Goal: Task Accomplishment & Management: Complete application form

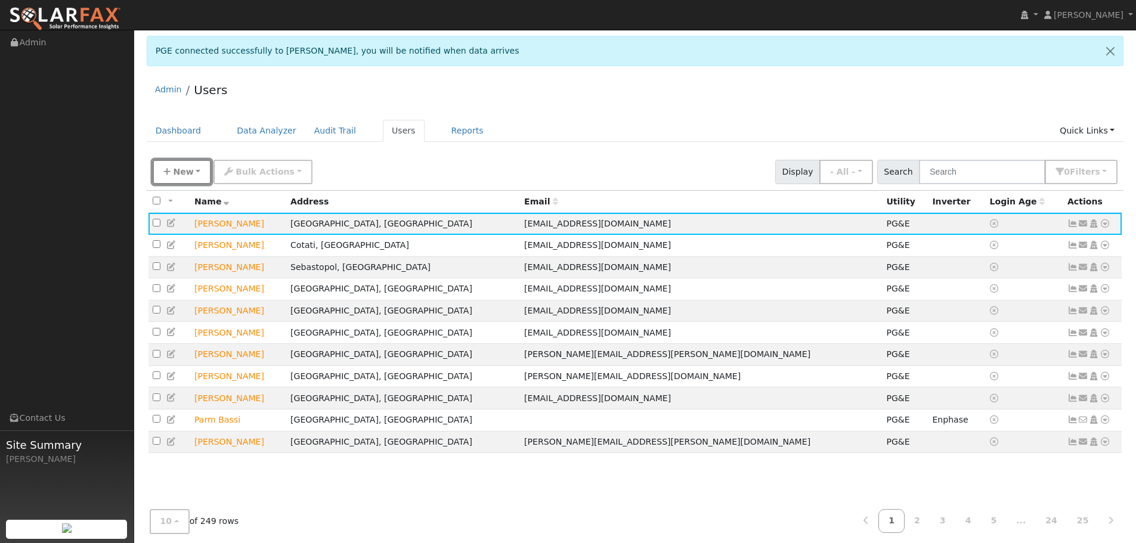
click at [204, 175] on button "New" at bounding box center [182, 172] width 59 height 24
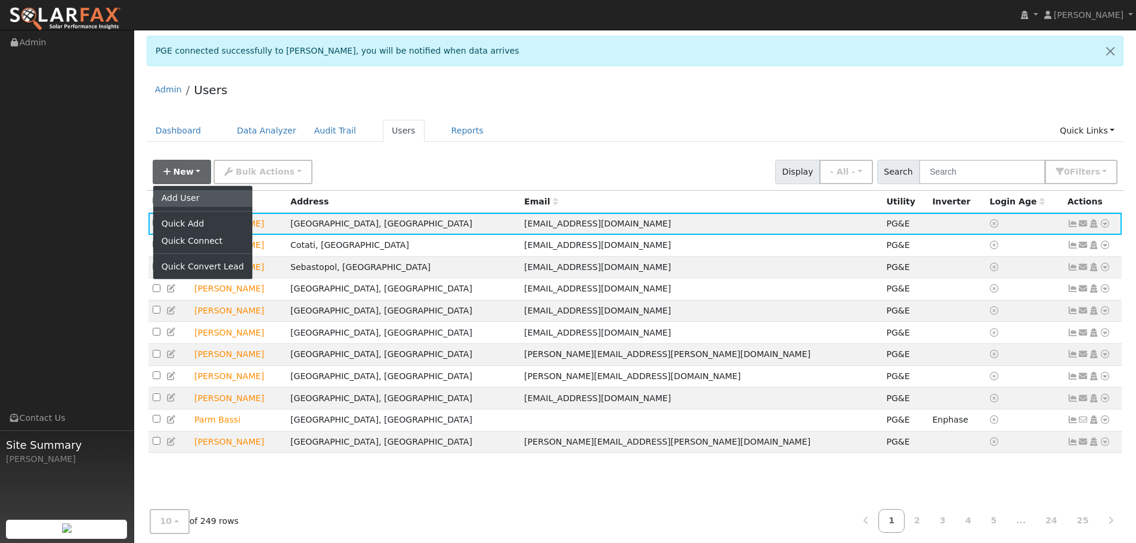
click at [198, 200] on link "Add User" at bounding box center [202, 198] width 99 height 17
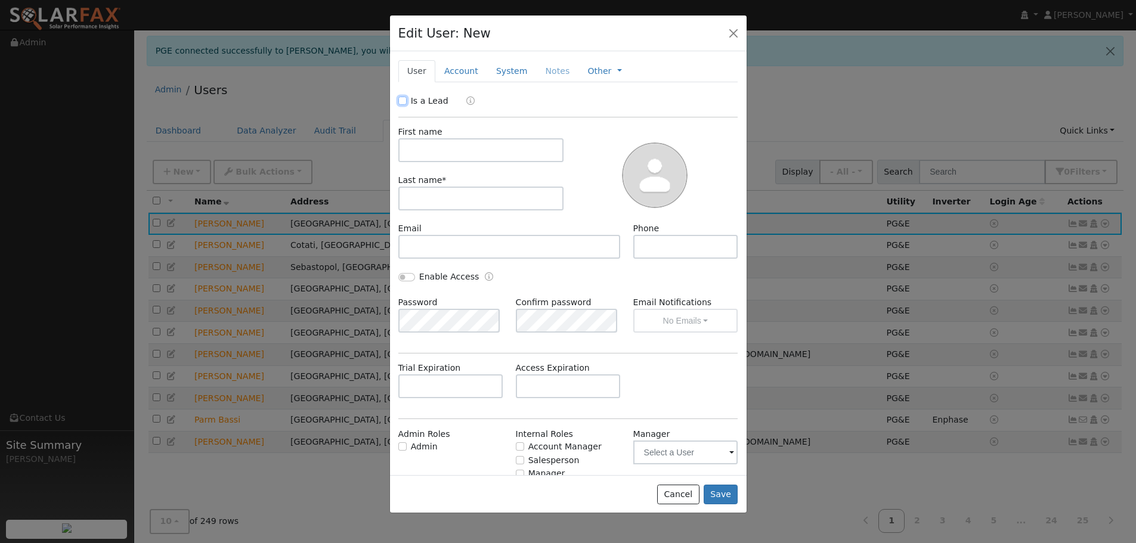
click at [403, 101] on input "Is a Lead" at bounding box center [402, 101] width 8 height 8
checkbox input "true"
click at [464, 144] on input "text" at bounding box center [481, 150] width 166 height 24
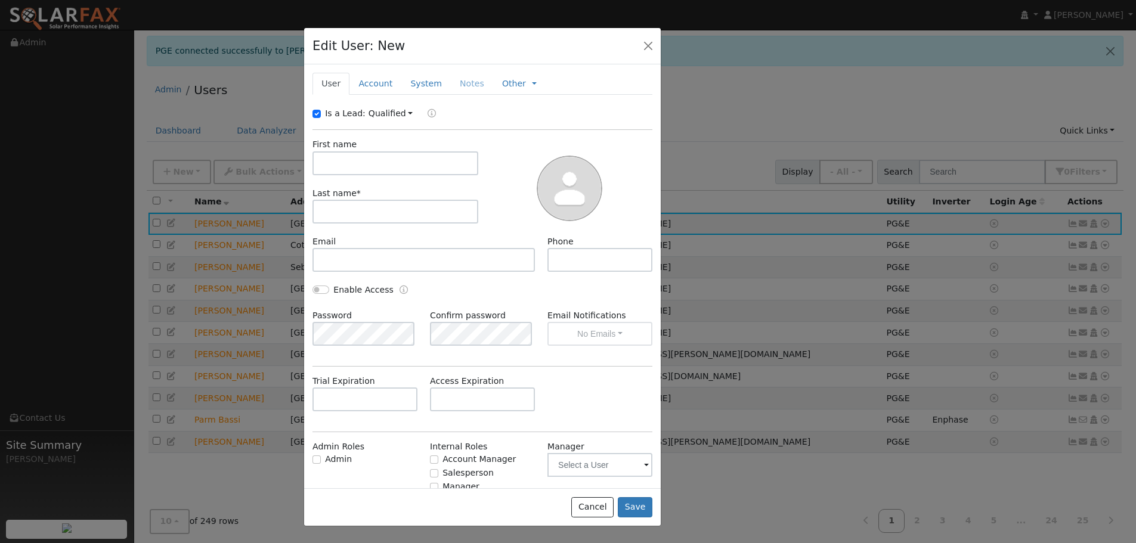
drag, startPoint x: 569, startPoint y: 42, endPoint x: 413, endPoint y: 123, distance: 175.5
click at [494, 55] on div "Edit User: New Select an Ac..." at bounding box center [482, 46] width 357 height 36
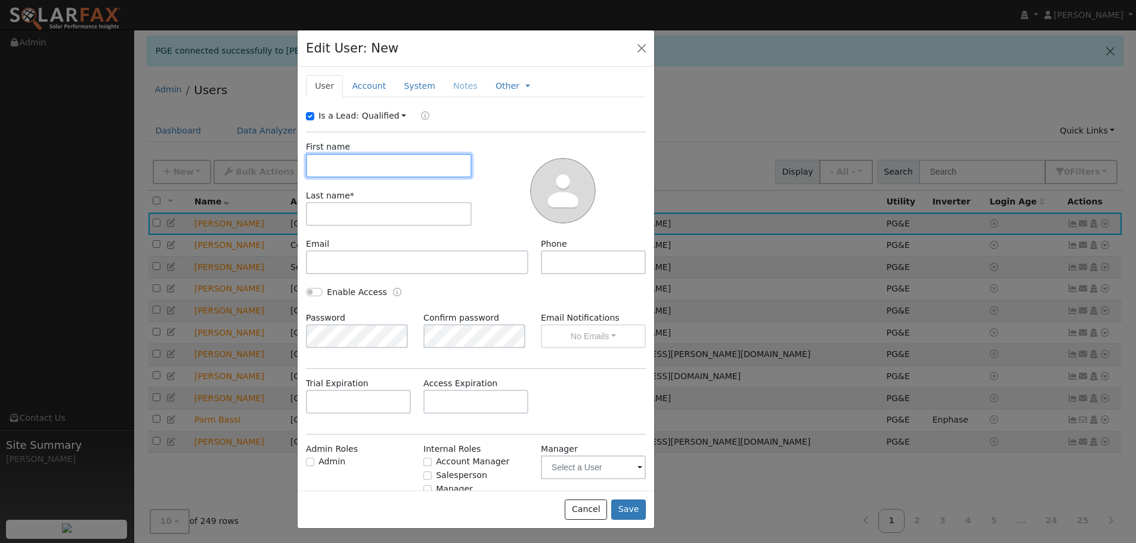
click at [390, 154] on input "text" at bounding box center [389, 166] width 166 height 24
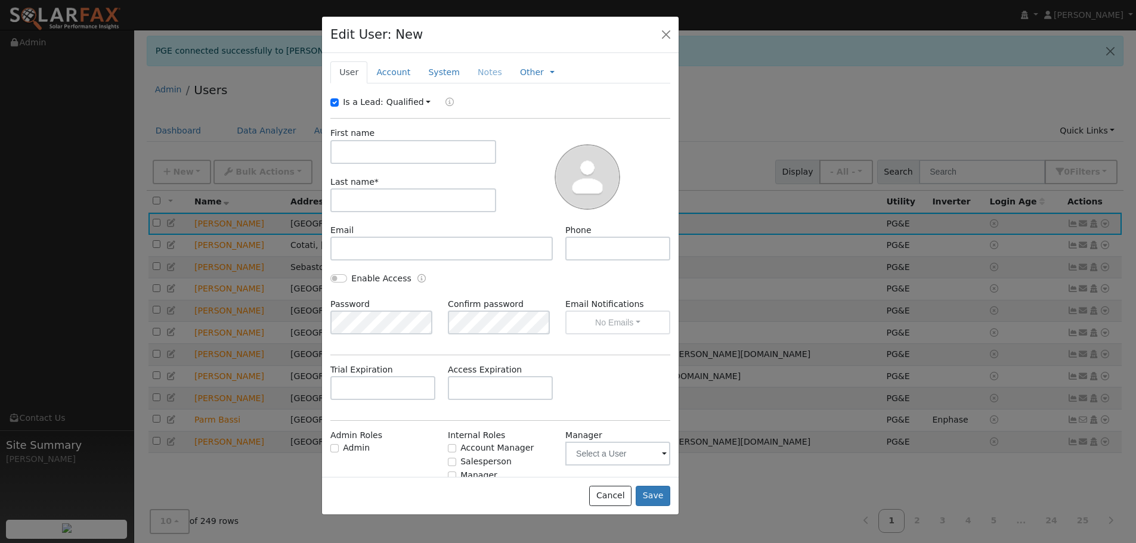
drag, startPoint x: 405, startPoint y: 39, endPoint x: 429, endPoint y: 25, distance: 27.5
click at [429, 25] on div "Edit User: New Select an Ac..." at bounding box center [500, 35] width 357 height 36
click at [397, 162] on input "text" at bounding box center [413, 152] width 166 height 24
click at [379, 138] on div "First name" at bounding box center [413, 145] width 178 height 36
type input "[PERSON_NAME]"
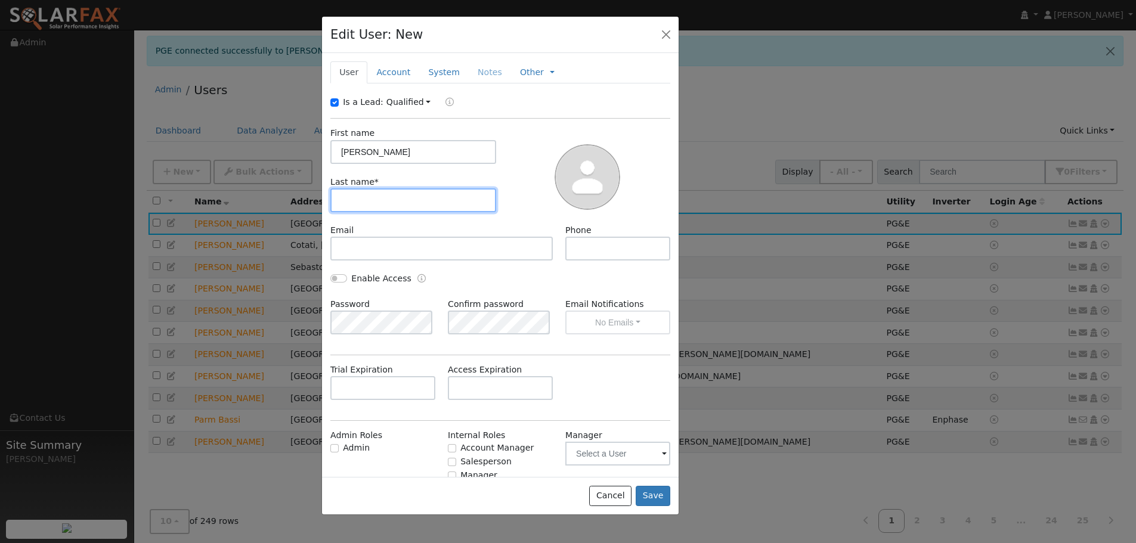
click at [432, 205] on input "text" at bounding box center [413, 200] width 166 height 24
type input "[PERSON_NAME]"
click at [404, 236] on div "Email" at bounding box center [441, 242] width 235 height 36
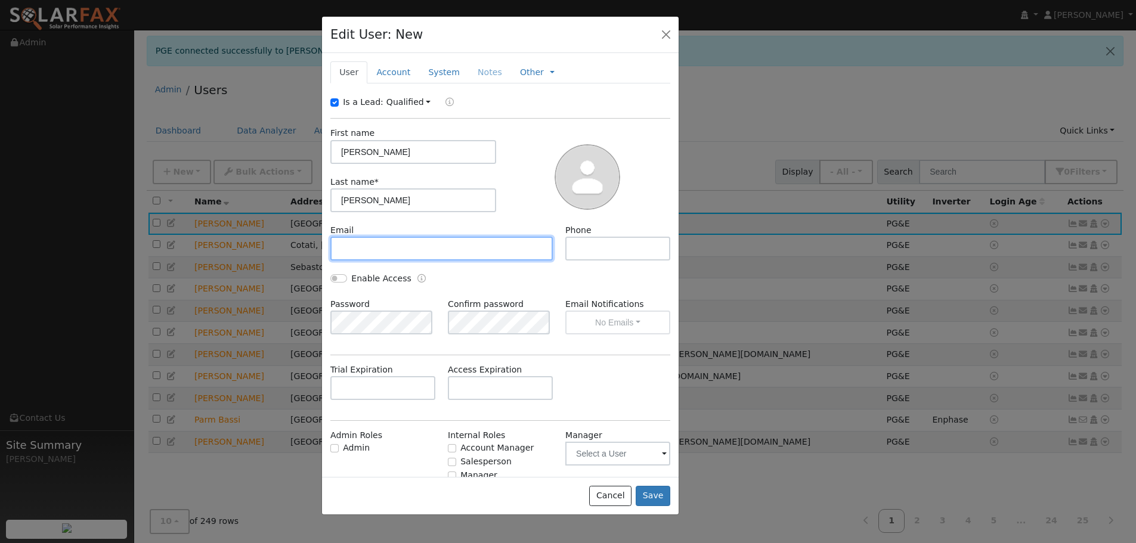
click at [422, 252] on input "text" at bounding box center [441, 249] width 222 height 24
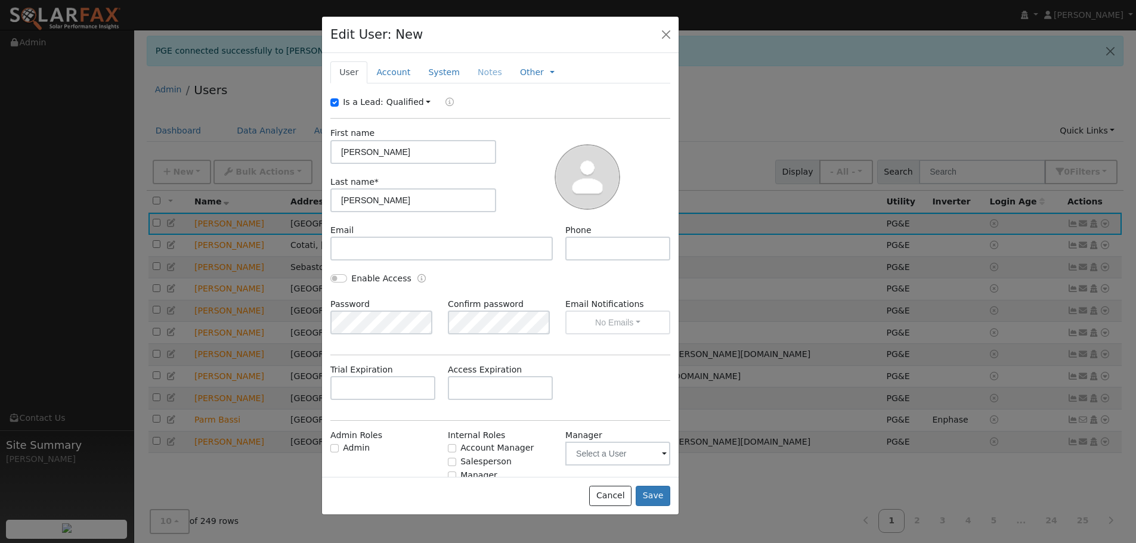
click at [386, 236] on div "Email" at bounding box center [441, 242] width 235 height 36
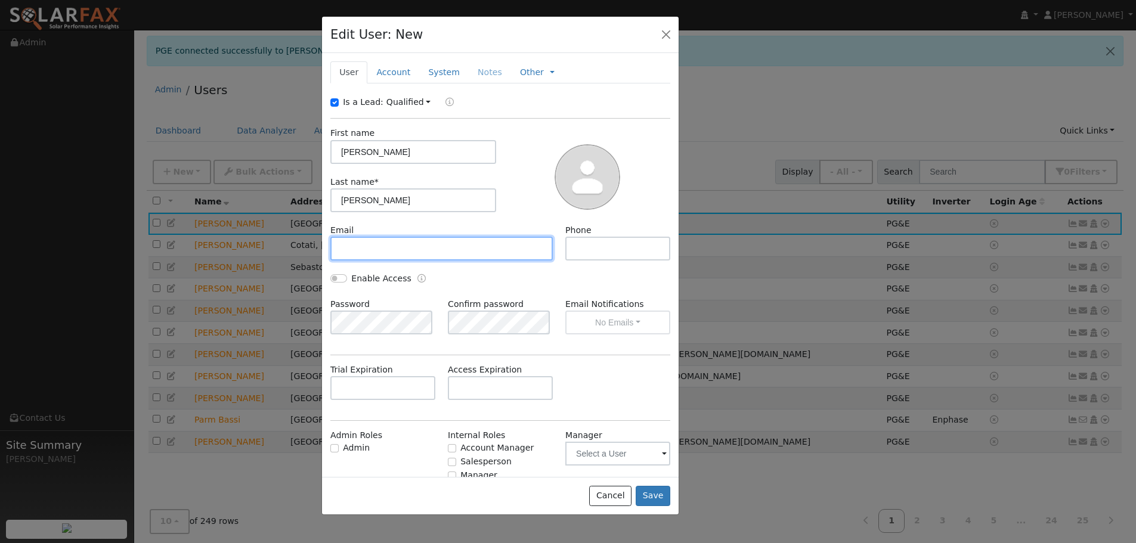
click at [383, 241] on input "text" at bounding box center [441, 249] width 222 height 24
paste input "[EMAIL_ADDRESS][DOMAIN_NAME]"
type input "[EMAIL_ADDRESS][DOMAIN_NAME]"
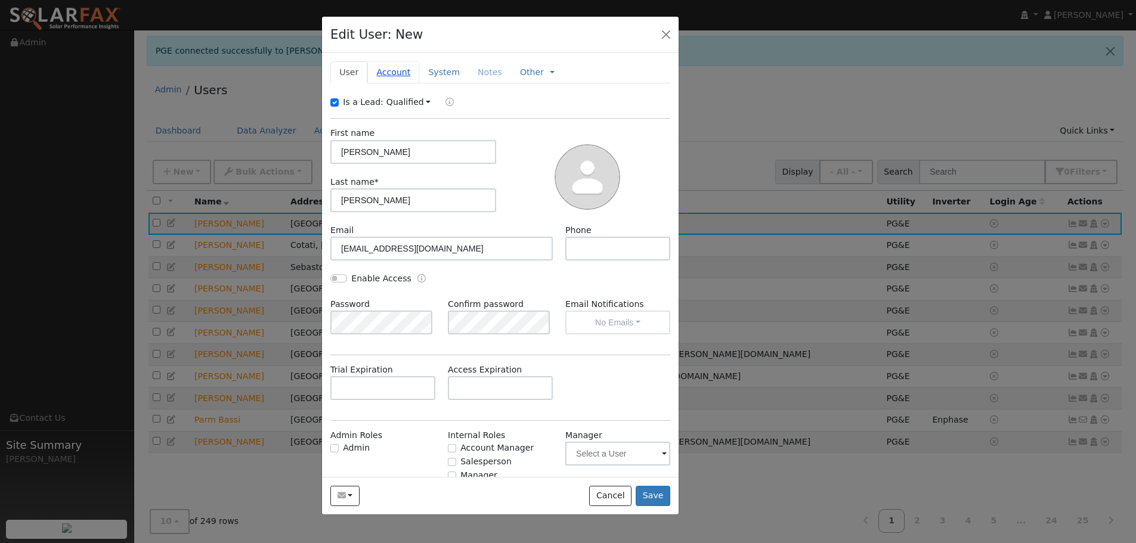
click at [390, 68] on link "Account" at bounding box center [393, 72] width 52 height 22
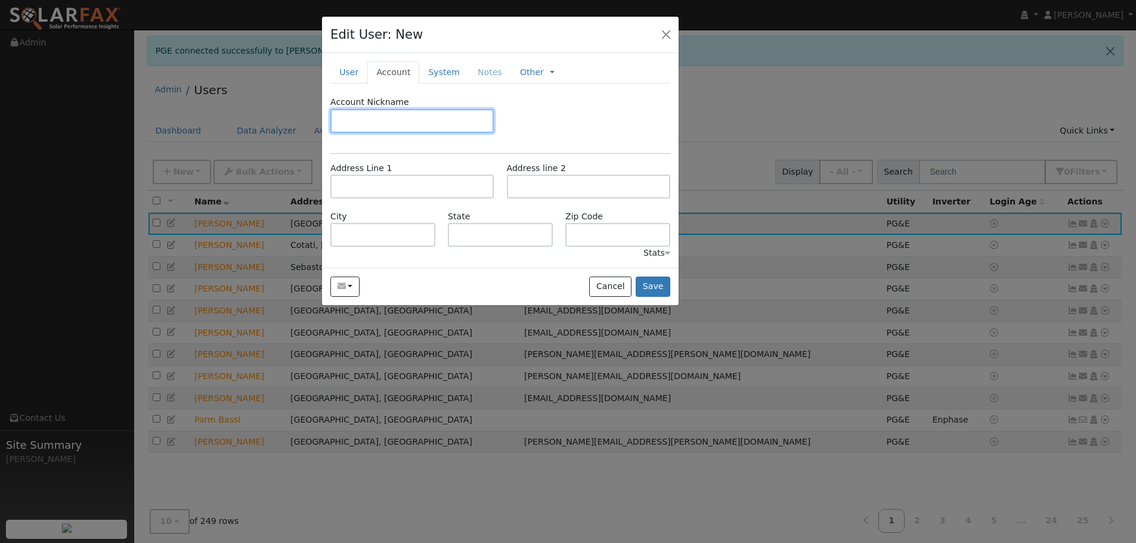
click at [425, 123] on input "text" at bounding box center [411, 121] width 163 height 24
click at [406, 188] on input "text" at bounding box center [411, 187] width 163 height 24
click at [364, 190] on input "text" at bounding box center [411, 187] width 163 height 24
paste input "[STREET_ADDRESS]"
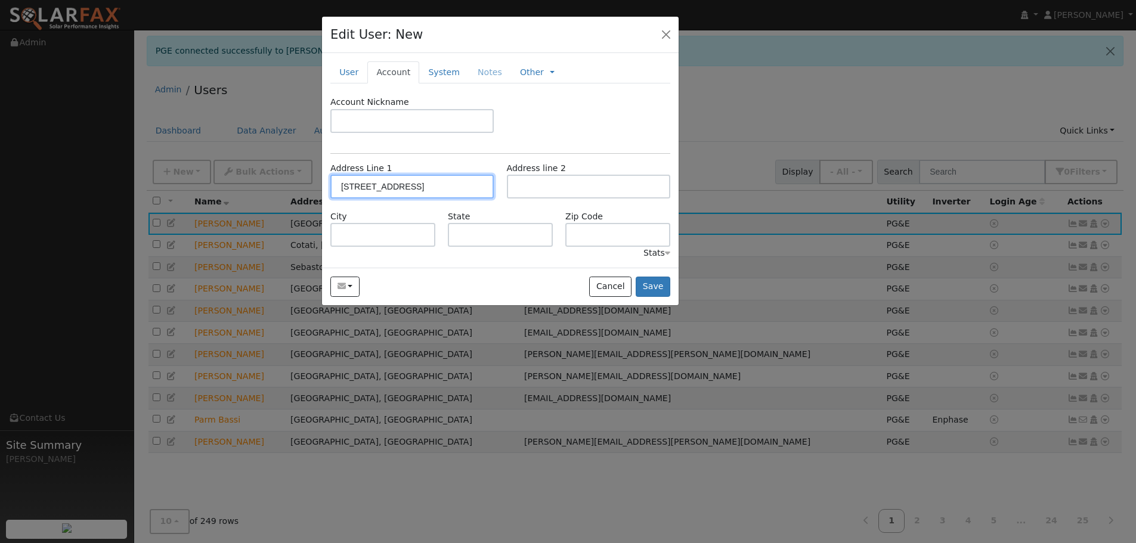
scroll to position [0, 7]
drag, startPoint x: 460, startPoint y: 185, endPoint x: 496, endPoint y: 188, distance: 35.9
click at [497, 187] on div "Address Line [GEOGRAPHIC_DATA][STREET_ADDRESS]" at bounding box center [412, 180] width 176 height 36
type input "[STREET_ADDRESS]"
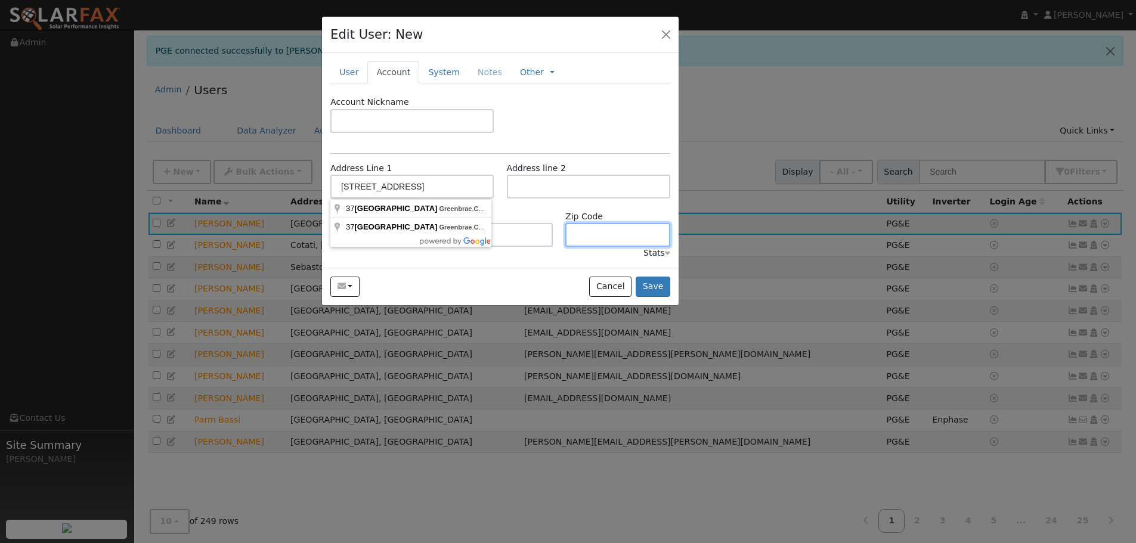
scroll to position [0, 0]
click at [601, 231] on input "text" at bounding box center [617, 235] width 105 height 24
paste input "94904"
type input "94904"
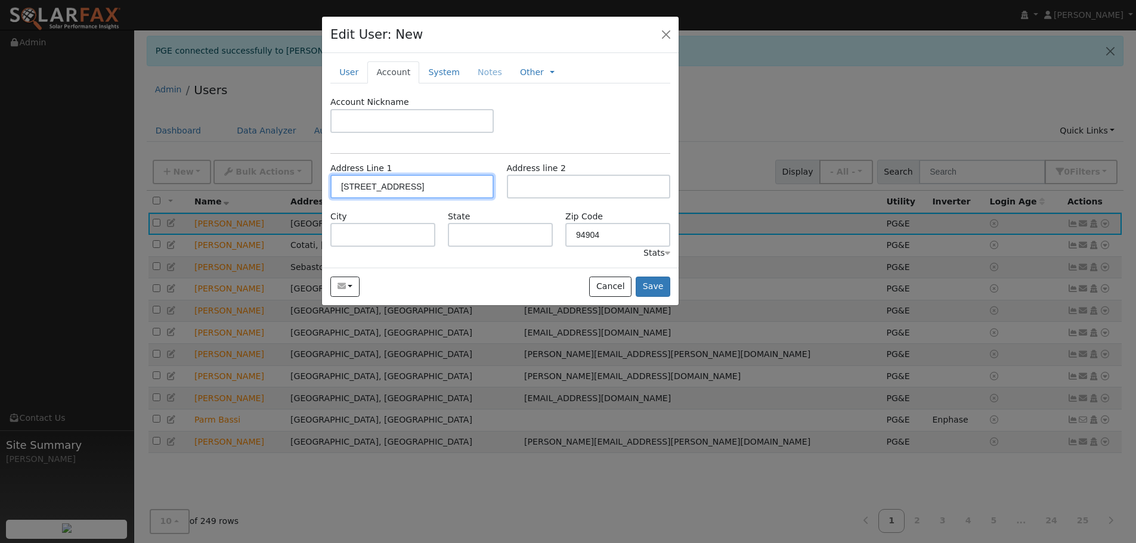
click at [421, 187] on input "[STREET_ADDRESS]" at bounding box center [411, 187] width 163 height 24
drag, startPoint x: 406, startPoint y: 187, endPoint x: 514, endPoint y: 191, distance: 108.1
click at [514, 191] on div "Address Line [GEOGRAPHIC_DATA][STREET_ADDRESS] Address line 2" at bounding box center [500, 186] width 352 height 48
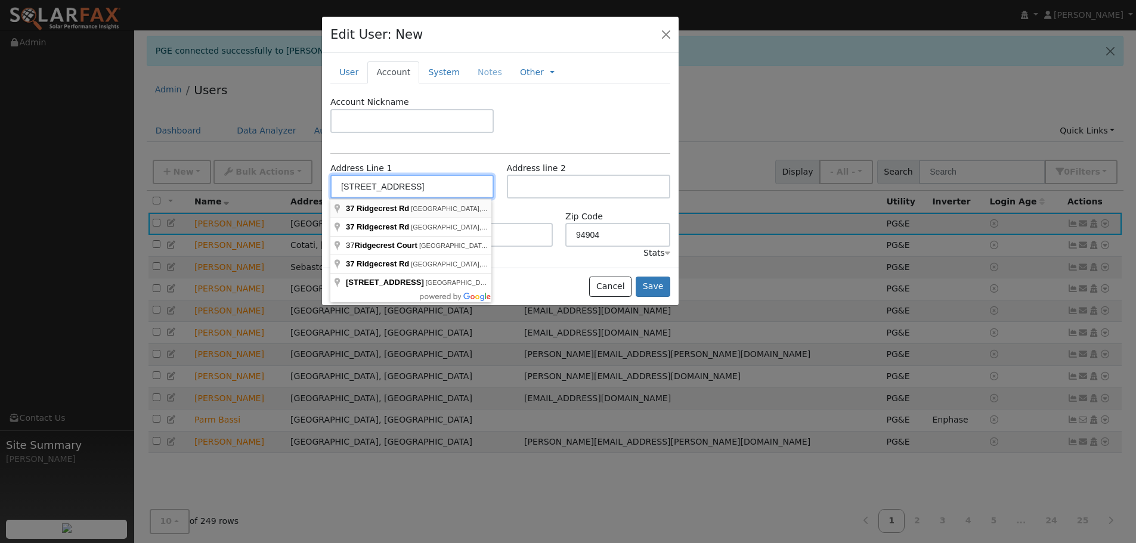
type input "[STREET_ADDRESS]"
type input "Kentfield"
type input "CA"
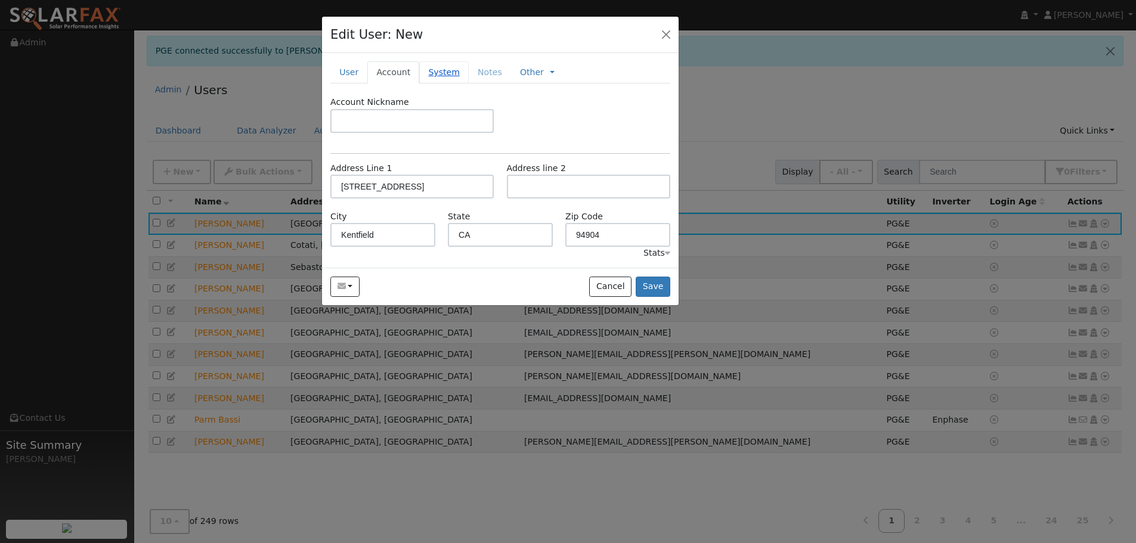
click at [437, 76] on link "System" at bounding box center [444, 72] width 50 height 22
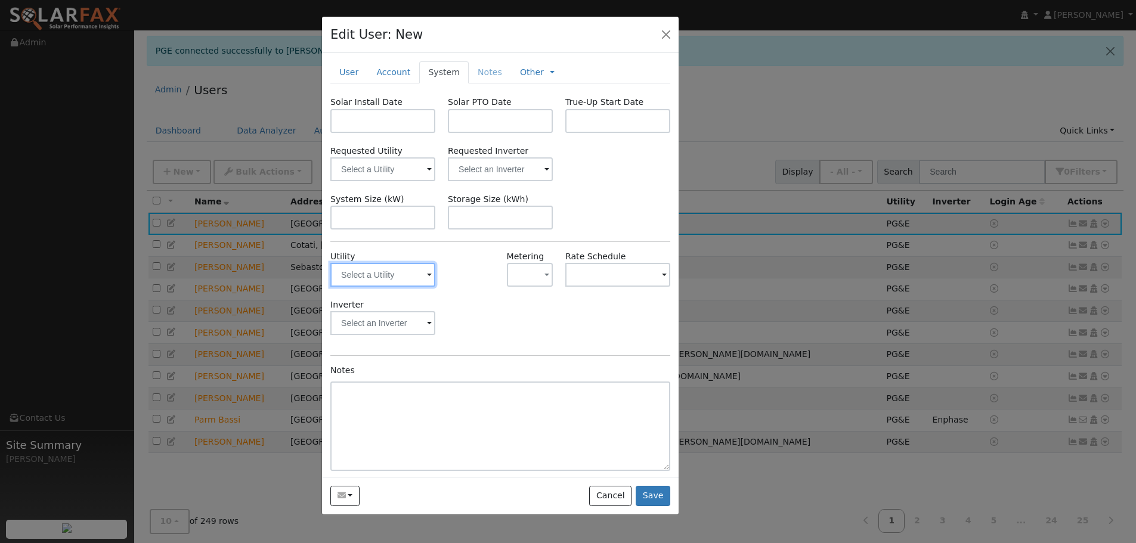
click at [376, 278] on input "text" at bounding box center [382, 275] width 105 height 24
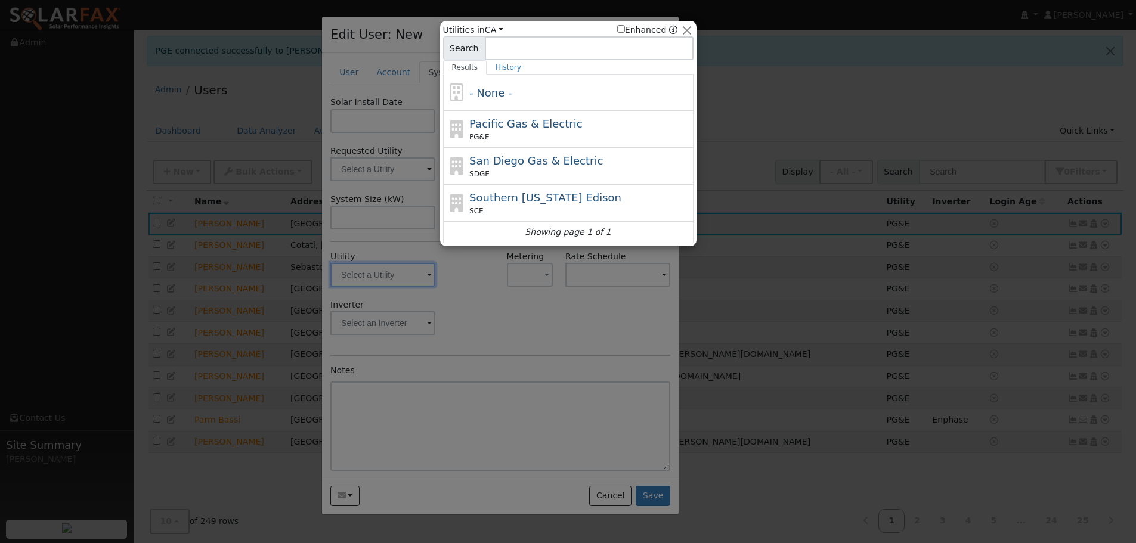
click at [418, 279] on div at bounding box center [568, 271] width 1136 height 543
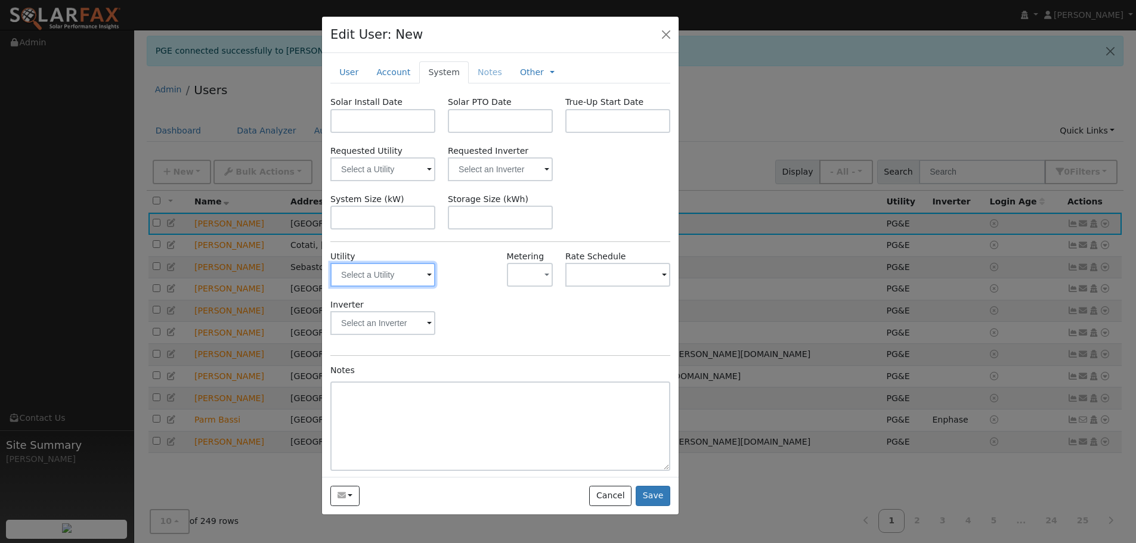
click at [418, 279] on input "text" at bounding box center [382, 275] width 105 height 24
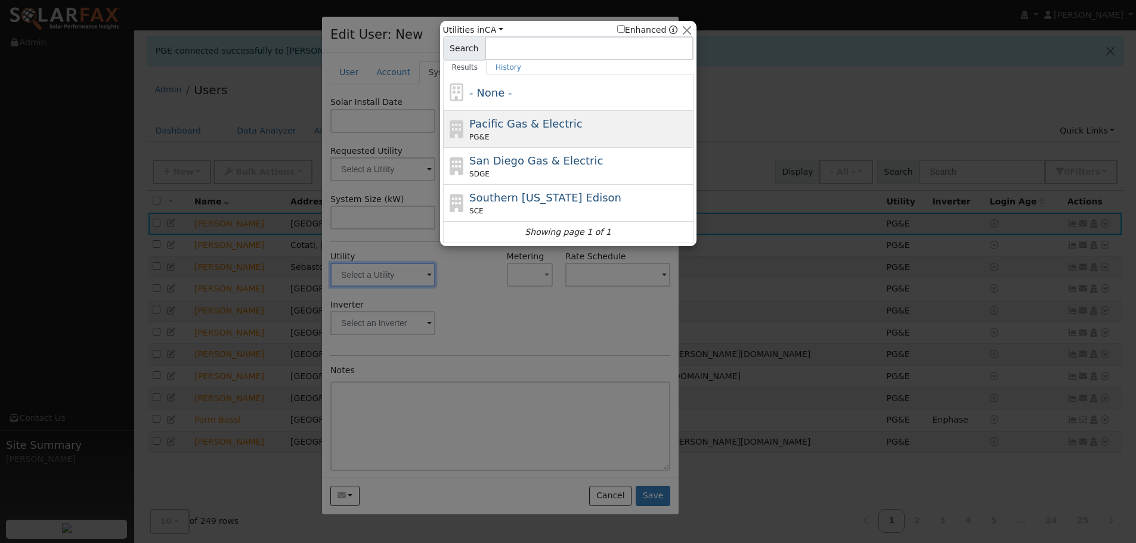
click at [497, 128] on span "Pacific Gas & Electric" at bounding box center [525, 123] width 113 height 13
type input "PG&E"
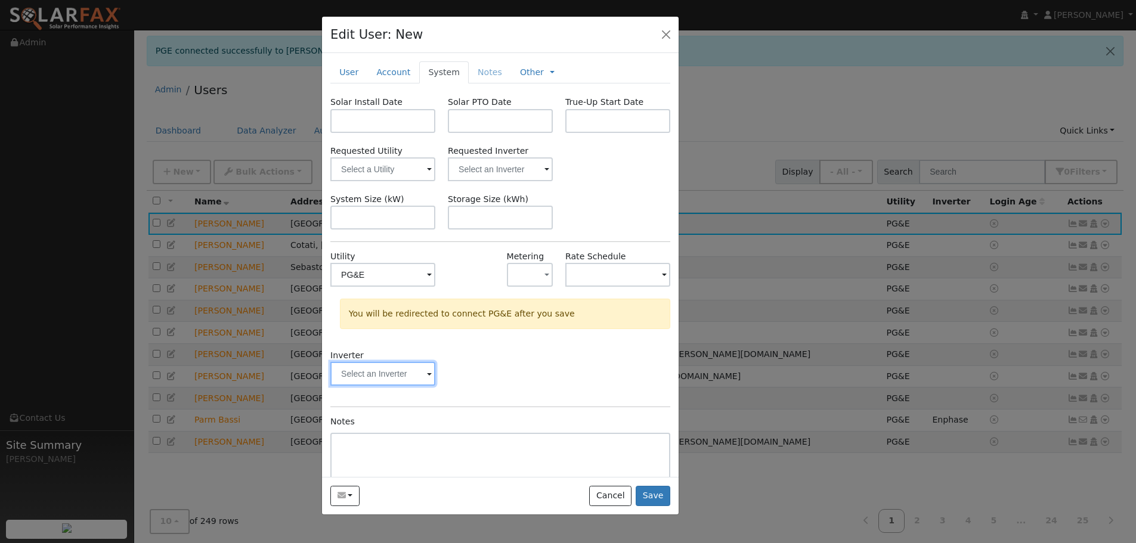
click at [418, 287] on input "text" at bounding box center [382, 275] width 105 height 24
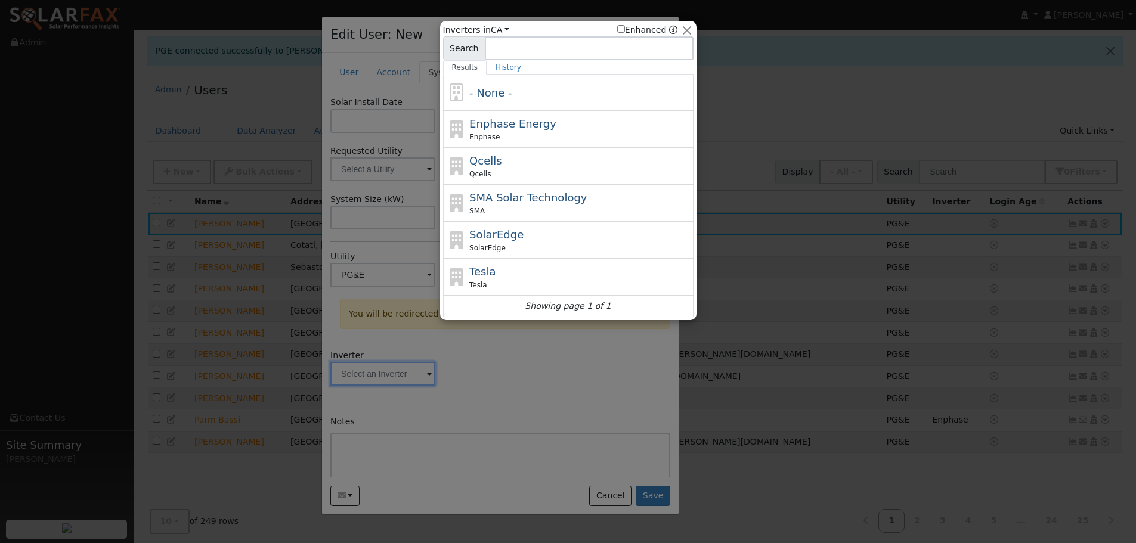
click at [540, 366] on div at bounding box center [568, 271] width 1136 height 543
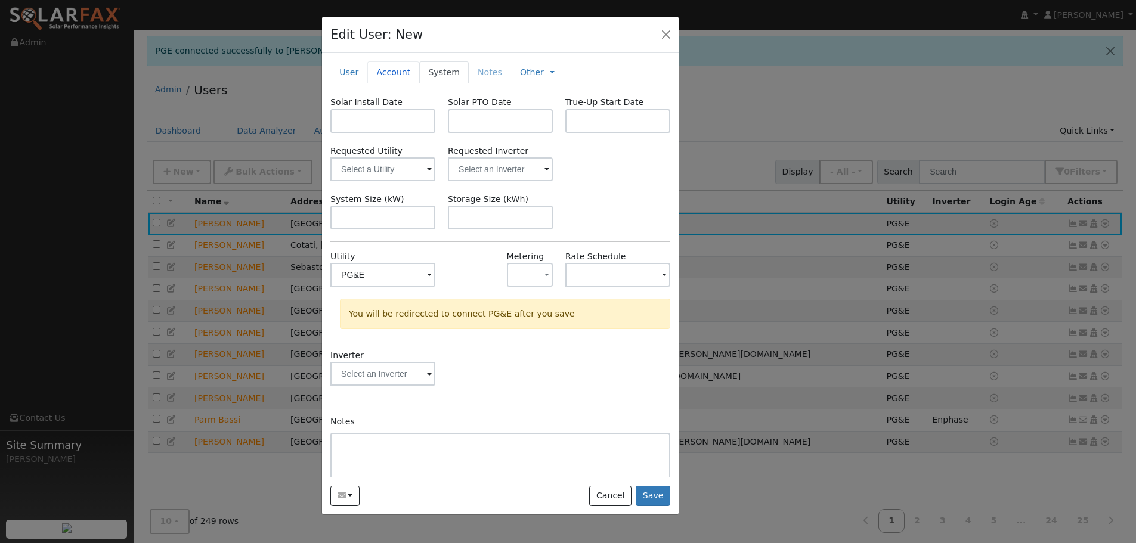
click at [398, 73] on link "Account" at bounding box center [393, 72] width 52 height 22
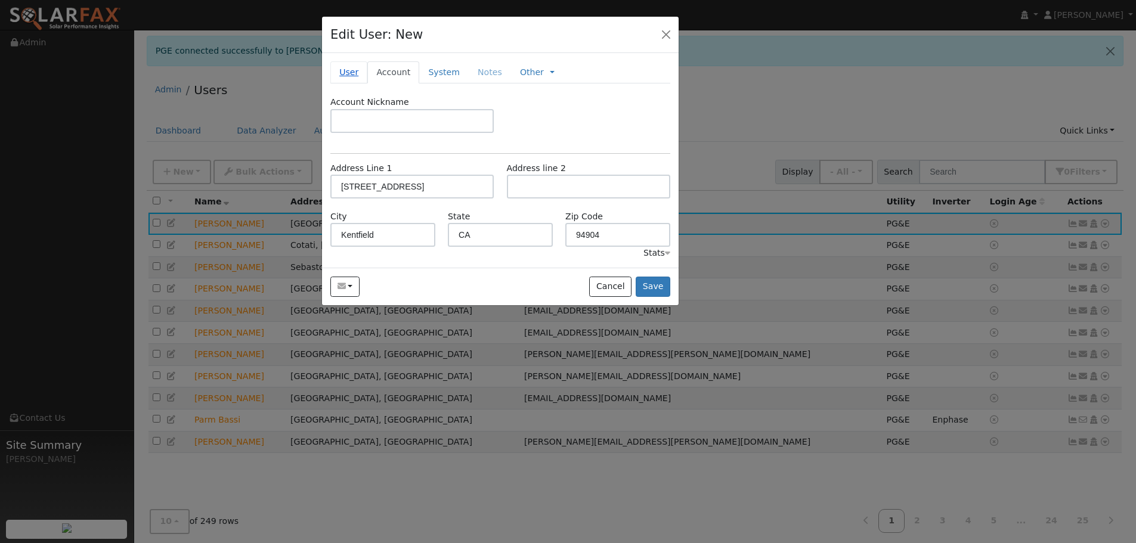
click at [347, 79] on link "User" at bounding box center [348, 72] width 37 height 22
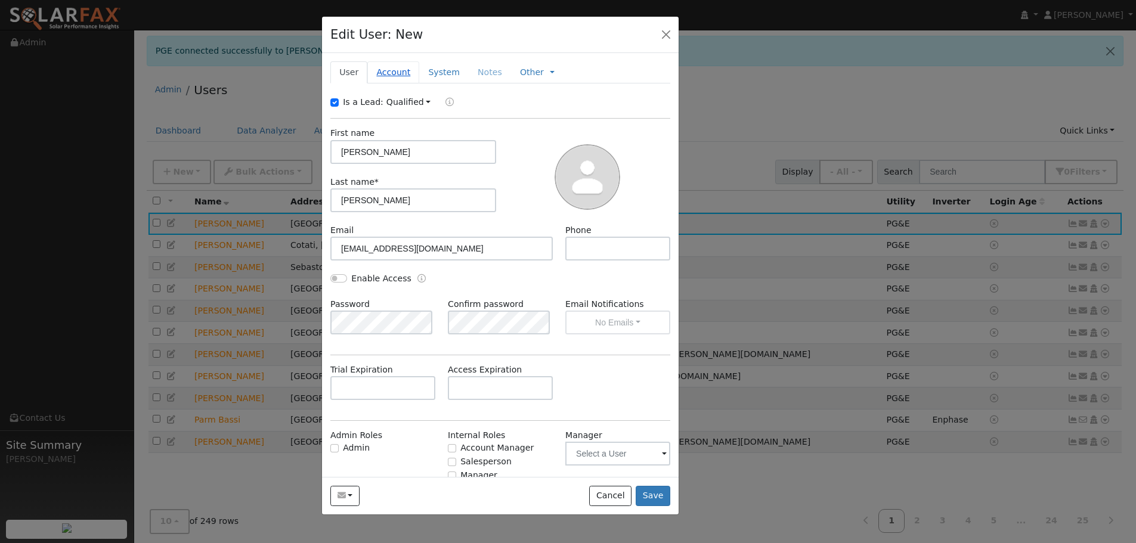
drag, startPoint x: 389, startPoint y: 61, endPoint x: 389, endPoint y: 75, distance: 13.1
click at [389, 61] on div "New Account Nickname Cancel Create Are you sure you want to create new account …" at bounding box center [500, 265] width 357 height 424
drag, startPoint x: 389, startPoint y: 78, endPoint x: 389, endPoint y: 89, distance: 10.8
click at [389, 78] on link "Account" at bounding box center [393, 72] width 52 height 22
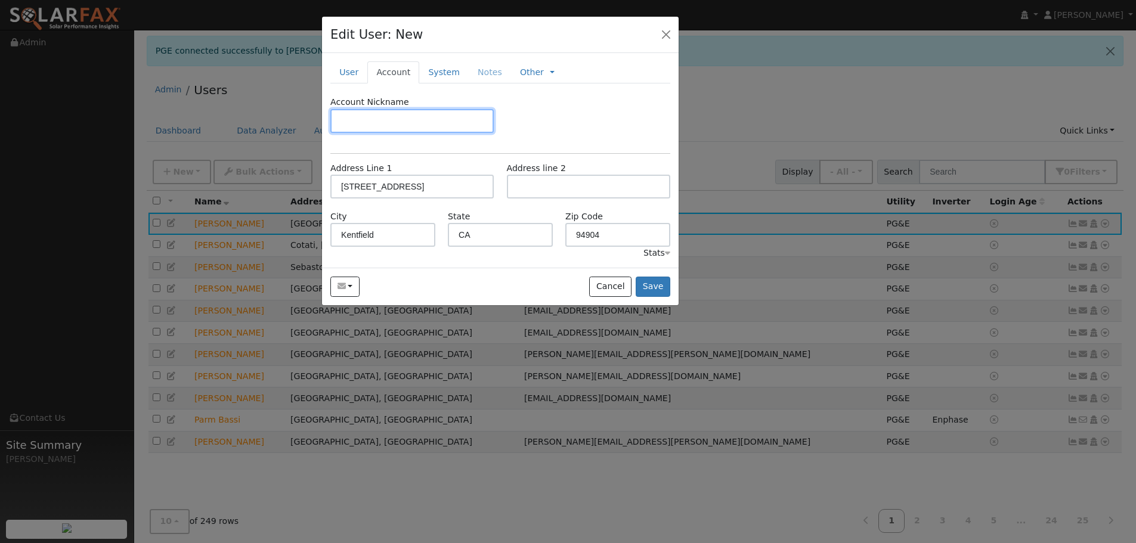
click at [395, 126] on input "text" at bounding box center [411, 121] width 163 height 24
type input "Winki"
click at [352, 75] on link "User" at bounding box center [348, 72] width 37 height 22
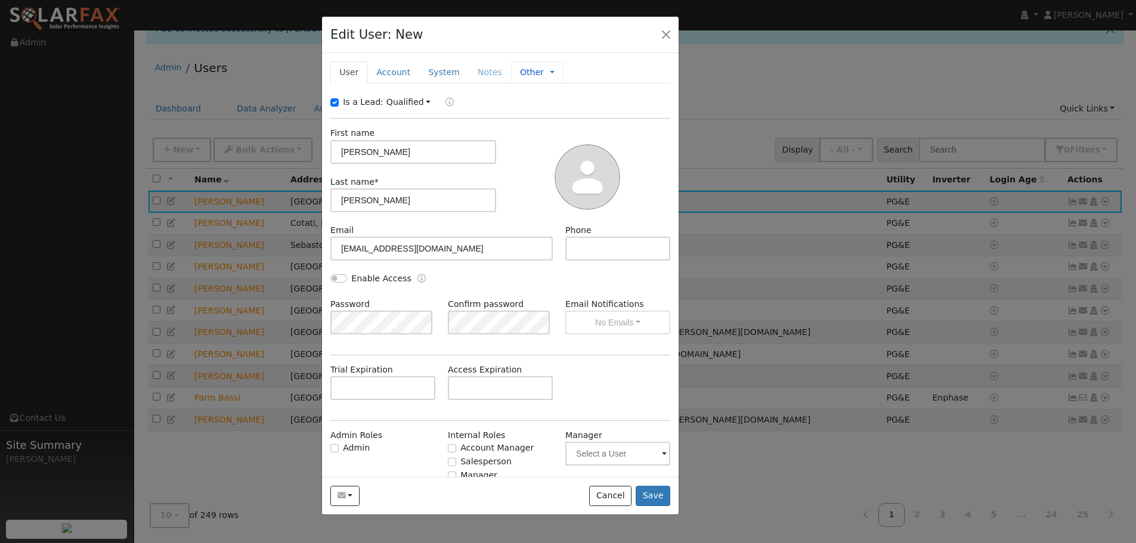
click at [520, 76] on link "Other" at bounding box center [532, 72] width 24 height 13
click at [438, 70] on link "System" at bounding box center [444, 72] width 50 height 22
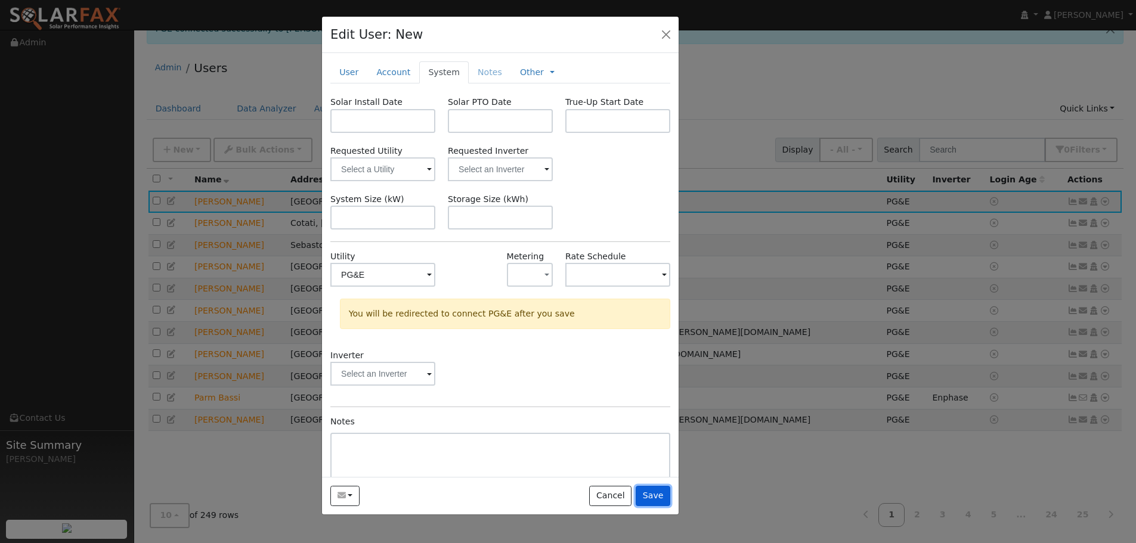
click at [653, 493] on button "Save" at bounding box center [653, 496] width 35 height 20
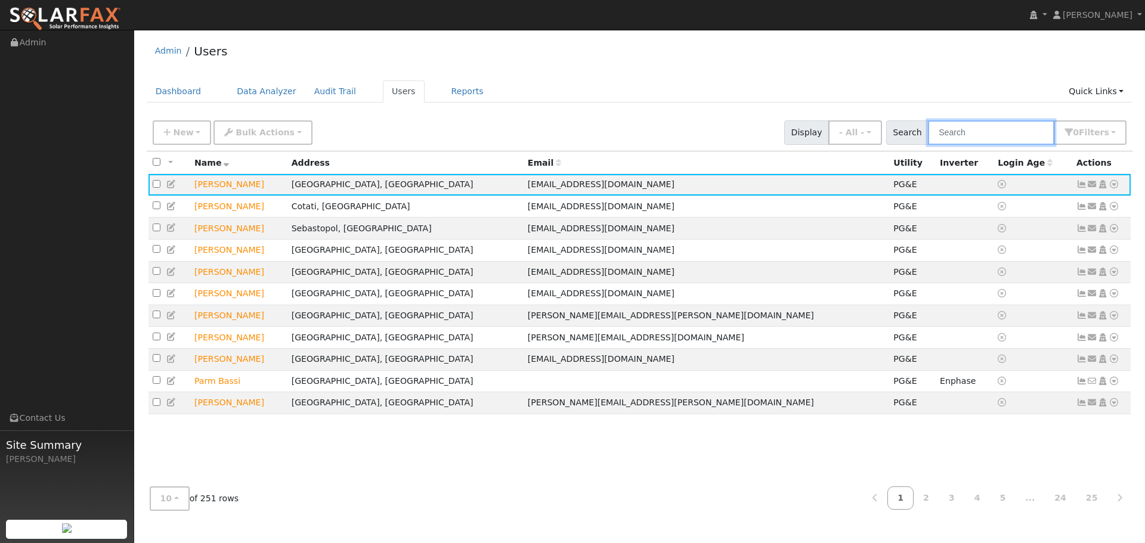
click at [1000, 123] on input "text" at bounding box center [991, 132] width 126 height 24
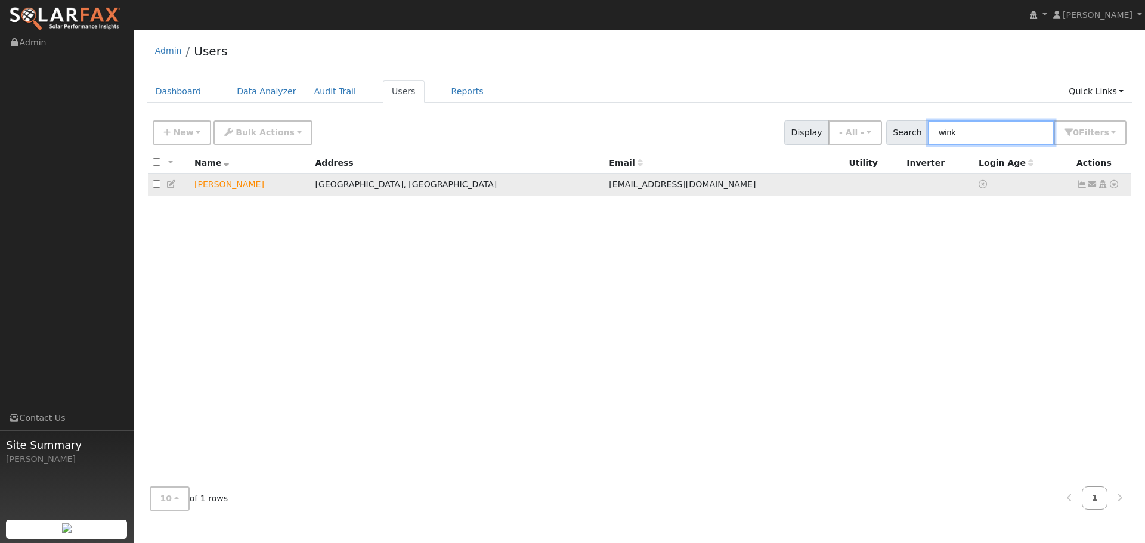
type input "wink"
click at [1118, 185] on icon at bounding box center [1114, 184] width 11 height 8
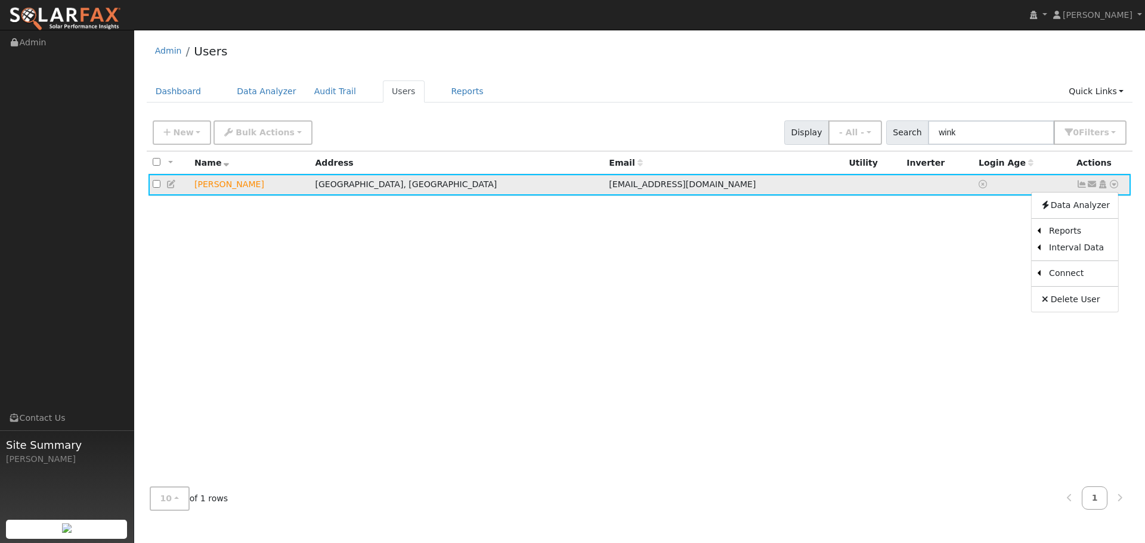
drag, startPoint x: 796, startPoint y: 175, endPoint x: 899, endPoint y: 185, distance: 103.6
click at [845, 175] on td at bounding box center [874, 185] width 58 height 22
click at [979, 187] on link at bounding box center [984, 185] width 11 height 10
click at [979, 189] on link at bounding box center [984, 185] width 11 height 10
drag, startPoint x: 938, startPoint y: 177, endPoint x: 980, endPoint y: 171, distance: 42.8
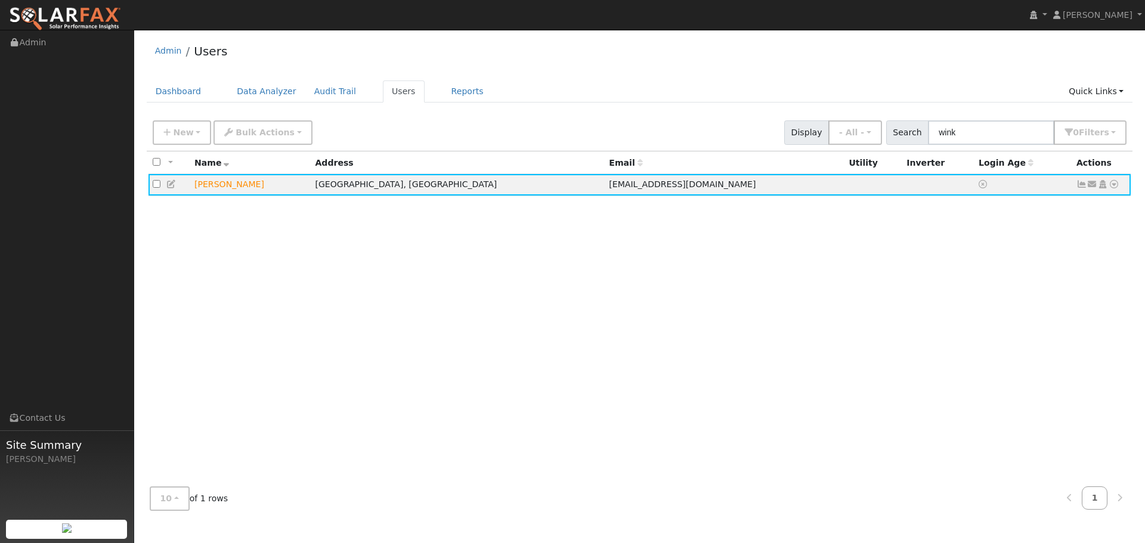
click at [975, 177] on td at bounding box center [1024, 185] width 98 height 22
click at [1094, 188] on icon at bounding box center [1092, 184] width 11 height 8
click at [1103, 188] on icon at bounding box center [1102, 184] width 11 height 8
